Goal: Navigation & Orientation: Find specific page/section

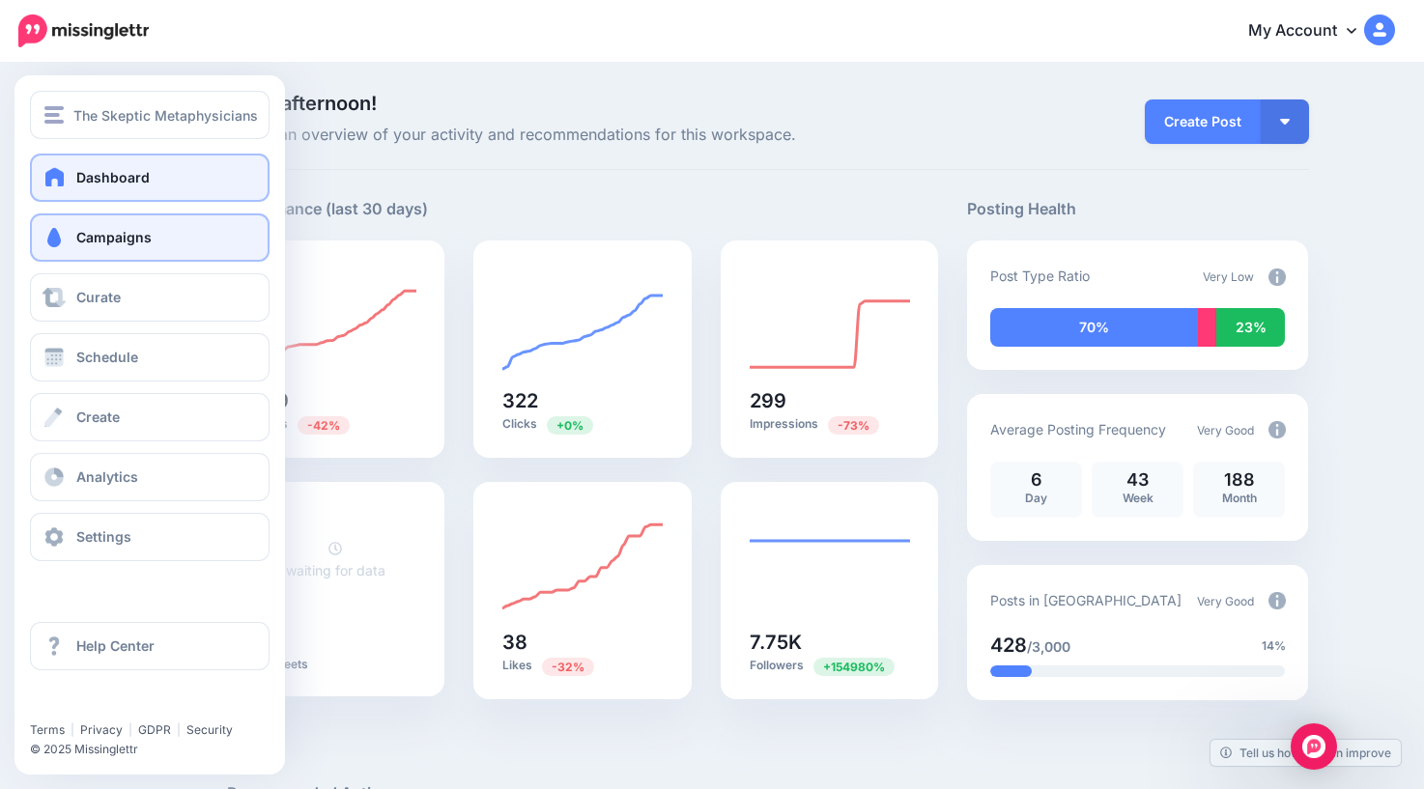
click at [75, 233] on link "Campaigns" at bounding box center [150, 238] width 240 height 48
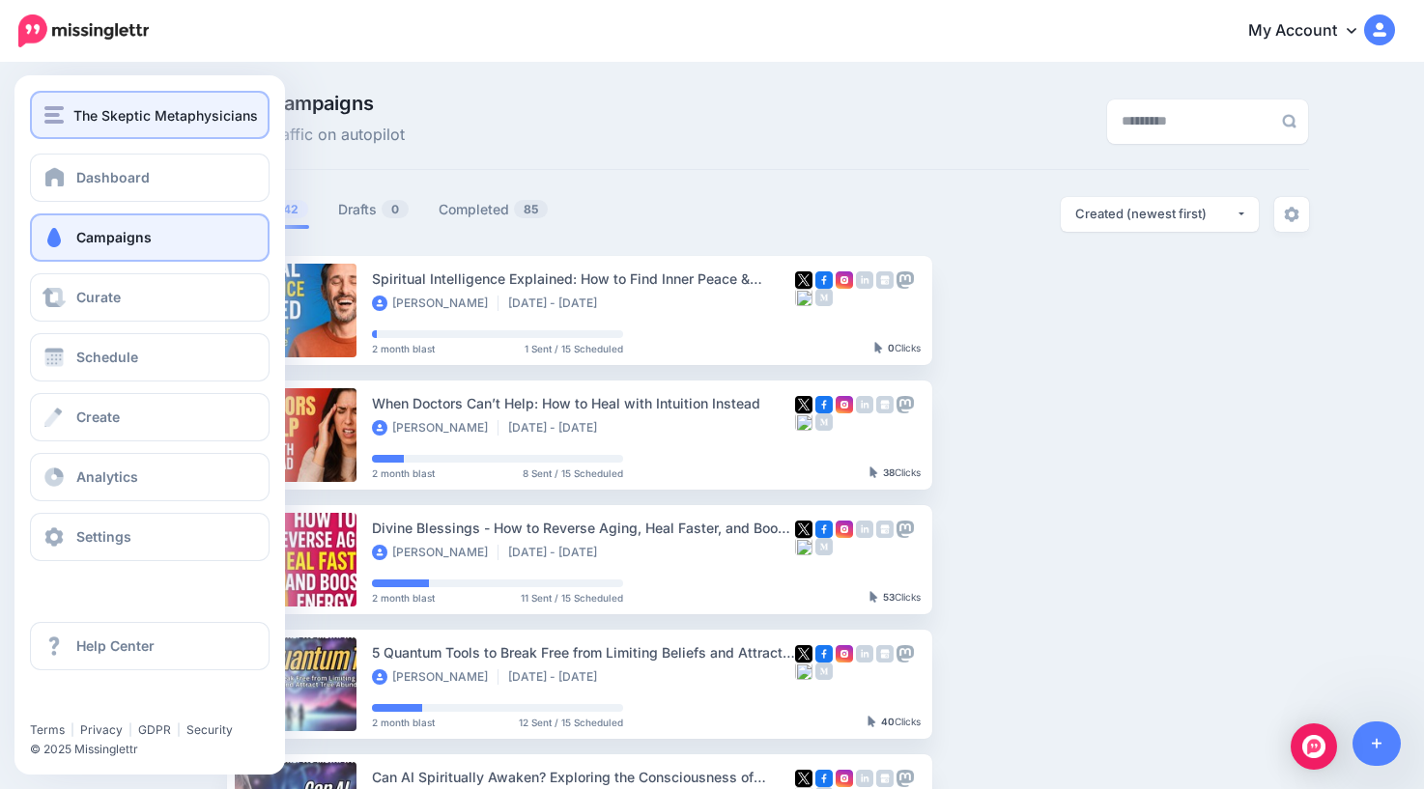
click at [83, 123] on span "The Skeptic Metaphysicians" at bounding box center [165, 115] width 185 height 22
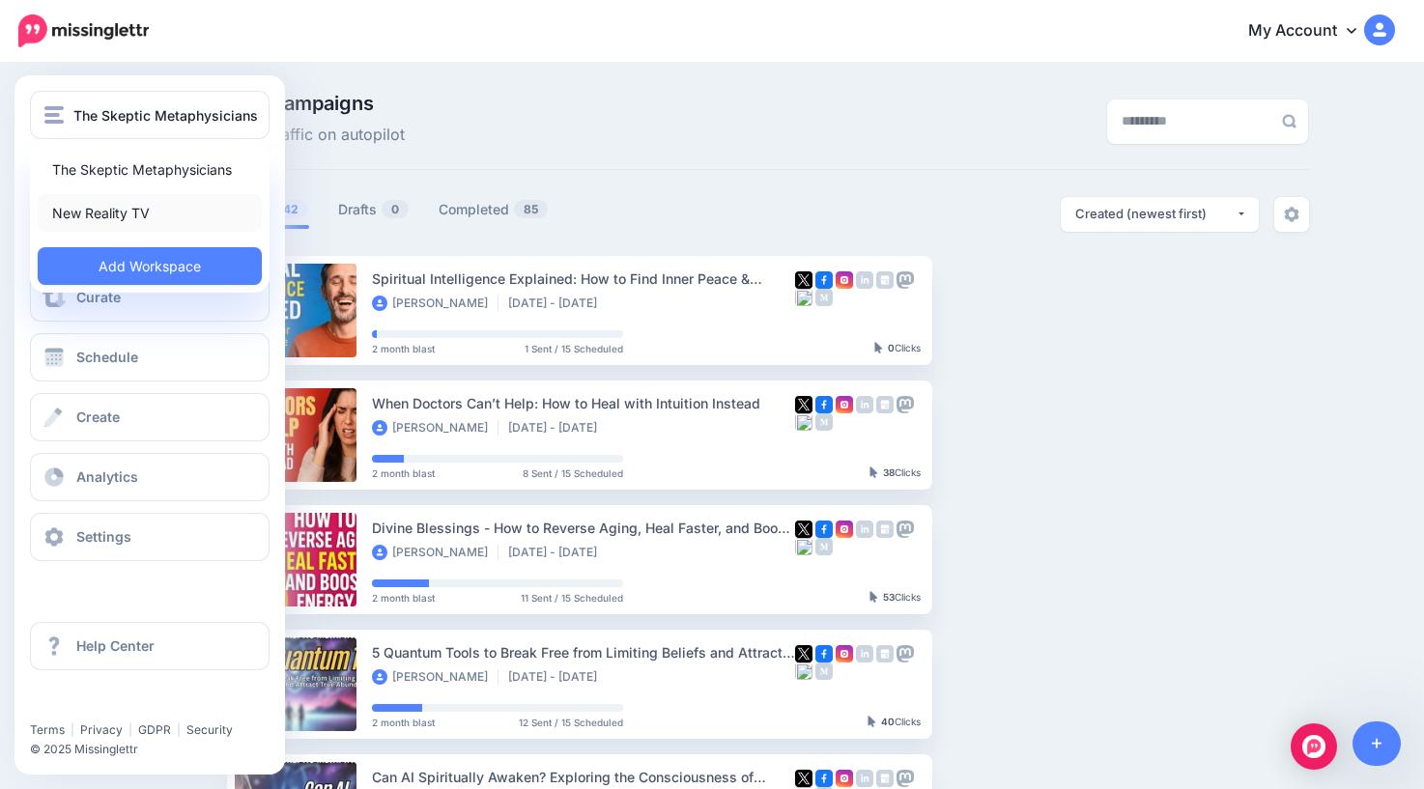
click at [101, 215] on link "New Reality TV" at bounding box center [150, 213] width 224 height 38
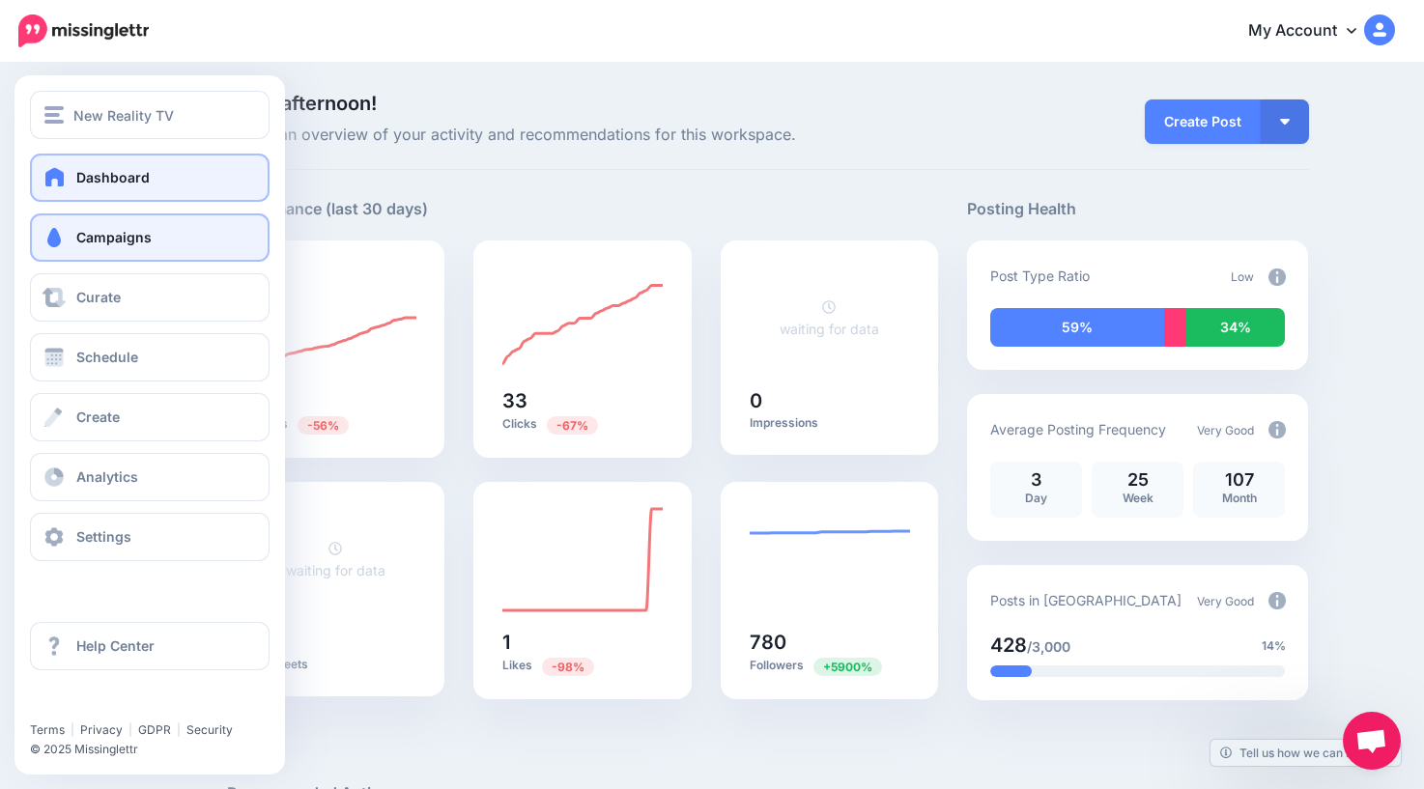
click at [111, 244] on span "Campaigns" at bounding box center [113, 237] width 75 height 16
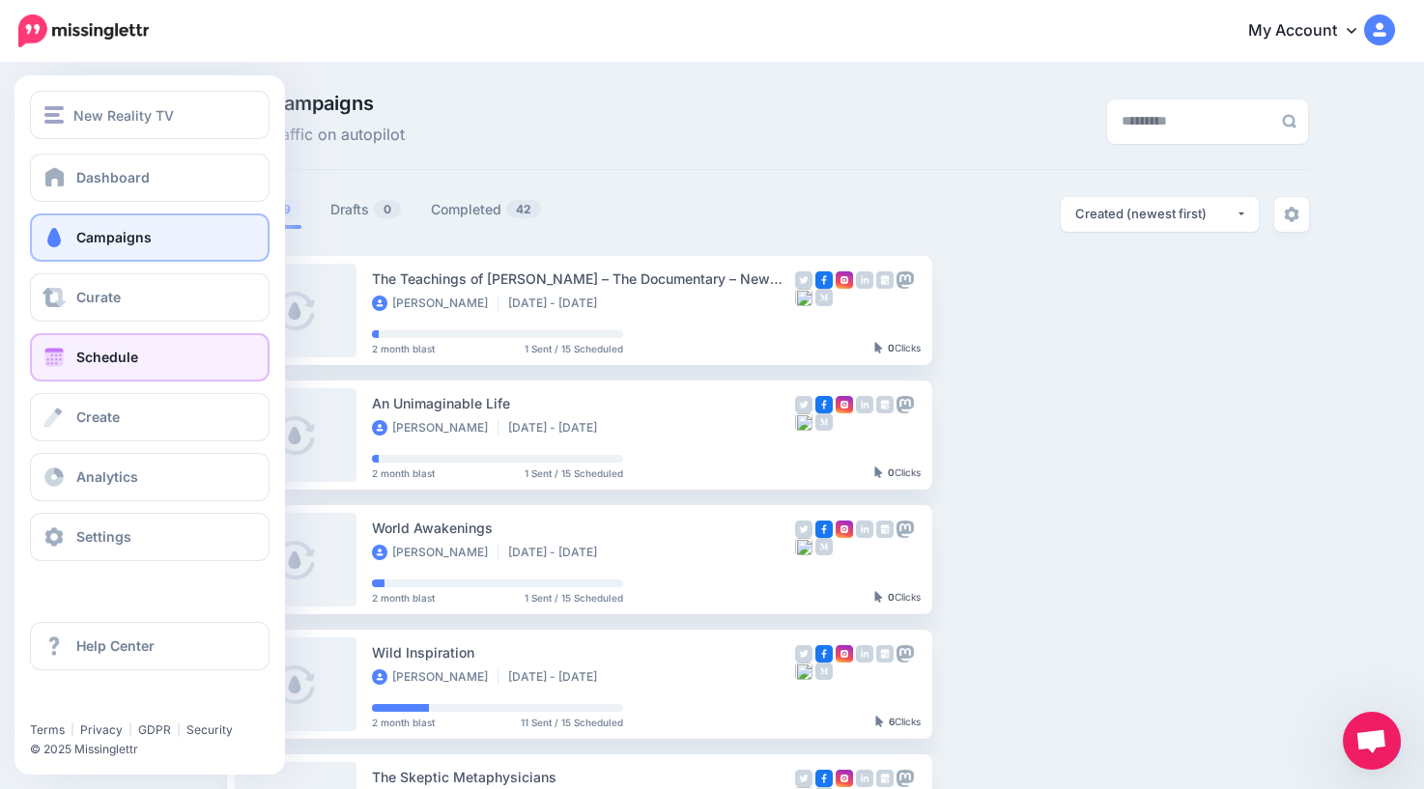
click at [105, 360] on span "Schedule" at bounding box center [107, 357] width 62 height 16
